Goal: Ask a question: Seek information or help from site administrators or community

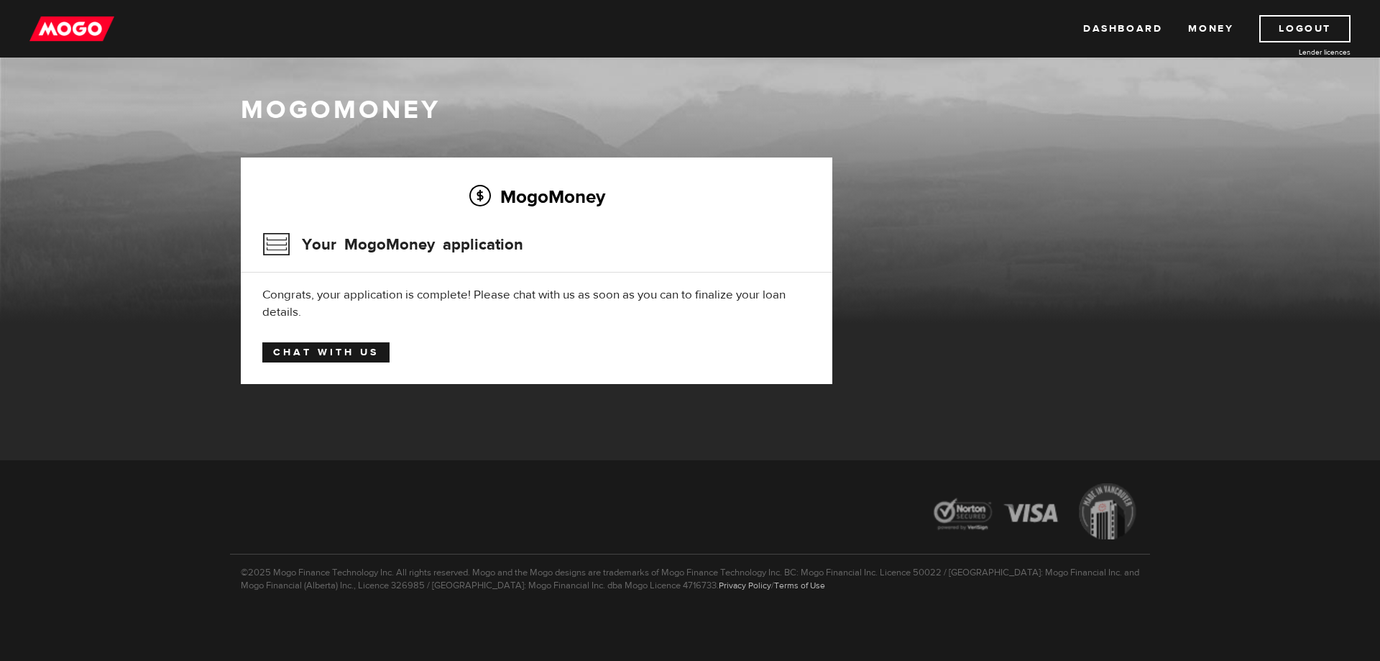
click at [319, 355] on link "Chat with us" at bounding box center [325, 352] width 127 height 20
click at [339, 357] on link "Chat with us" at bounding box center [325, 352] width 127 height 20
click at [329, 354] on link "Chat with us" at bounding box center [325, 352] width 127 height 20
click at [366, 355] on link "Chat with us" at bounding box center [325, 352] width 127 height 20
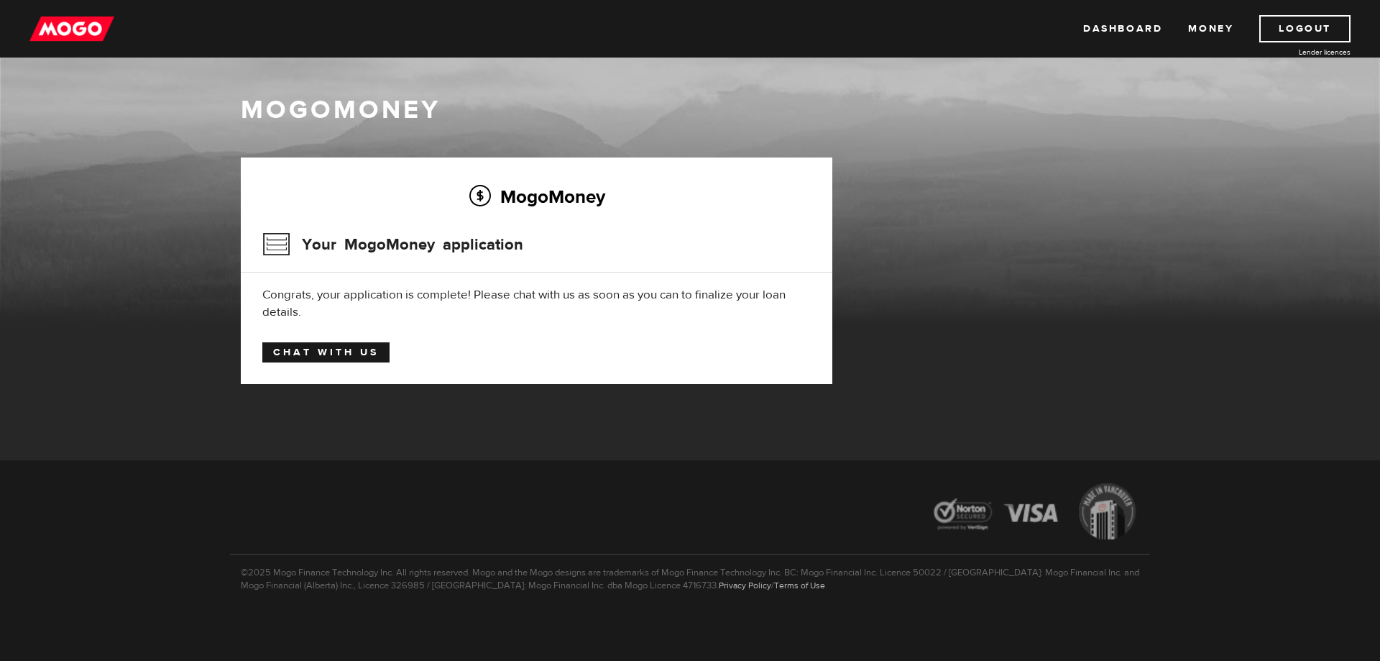
click at [310, 354] on link "Chat with us" at bounding box center [325, 352] width 127 height 20
click at [311, 353] on link "Chat with us" at bounding box center [325, 352] width 127 height 20
click at [316, 361] on link "Chat with us" at bounding box center [325, 352] width 127 height 20
